Goal: Task Accomplishment & Management: Manage account settings

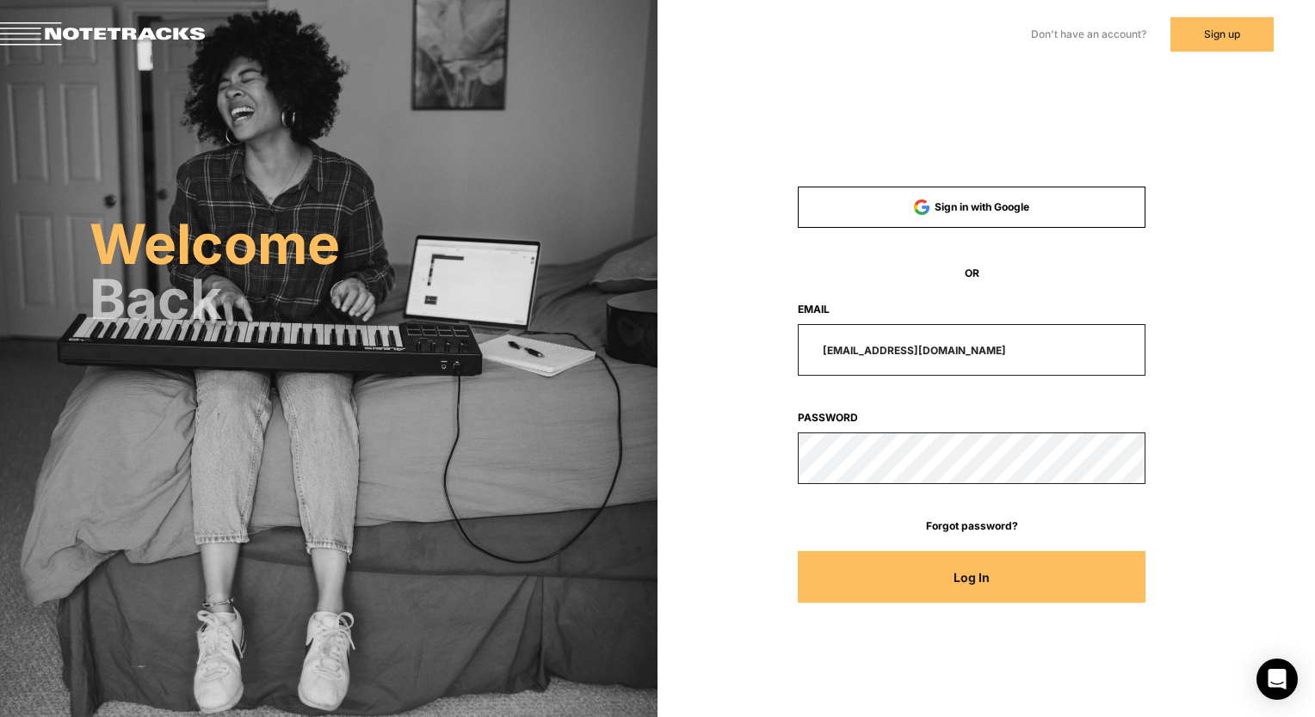
click at [1005, 351] on input "[EMAIL_ADDRESS][DOMAIN_NAME]" at bounding box center [971, 350] width 348 height 52
click at [936, 568] on button "Log In" at bounding box center [971, 577] width 348 height 52
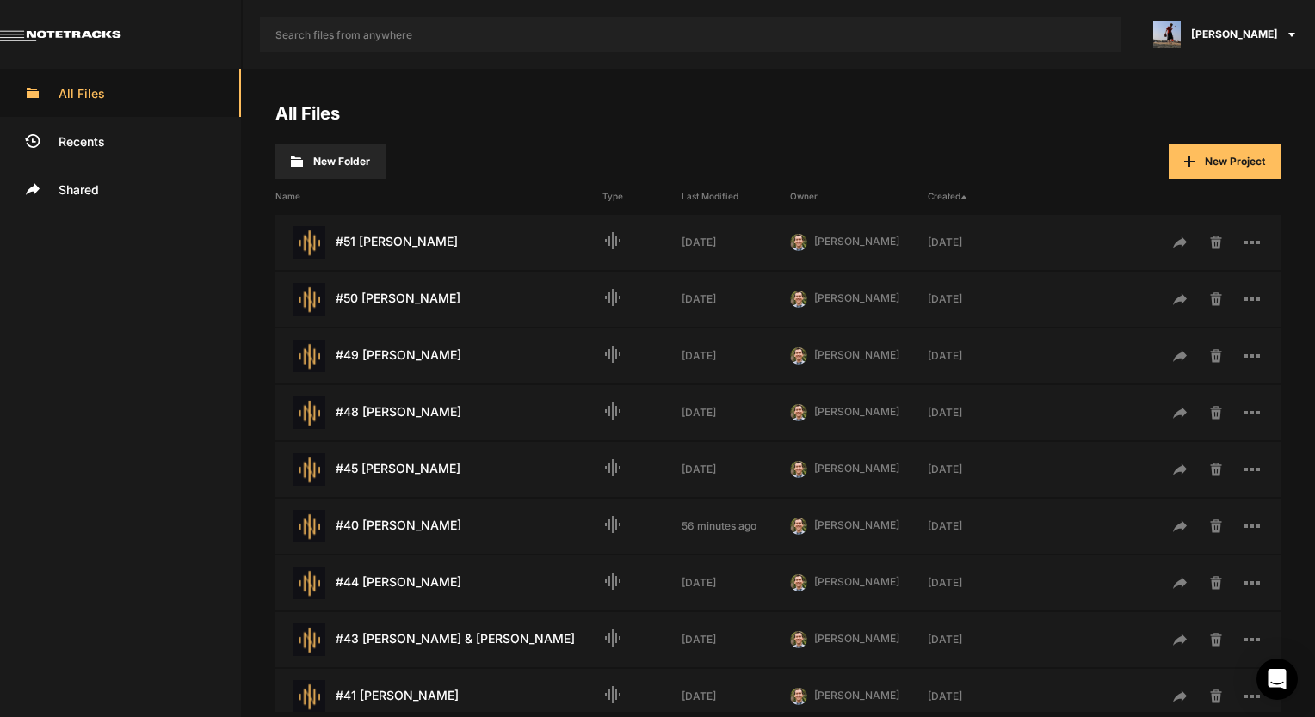
click at [1267, 29] on span "[PERSON_NAME]" at bounding box center [1234, 34] width 87 height 15
click at [1202, 93] on span "Profile" at bounding box center [1219, 93] width 191 height 34
click at [1285, 35] on div "[PERSON_NAME]" at bounding box center [1225, 34] width 177 height 69
click at [1169, 198] on span "Logout" at bounding box center [1219, 196] width 191 height 34
